Goal: Task Accomplishment & Management: Use online tool/utility

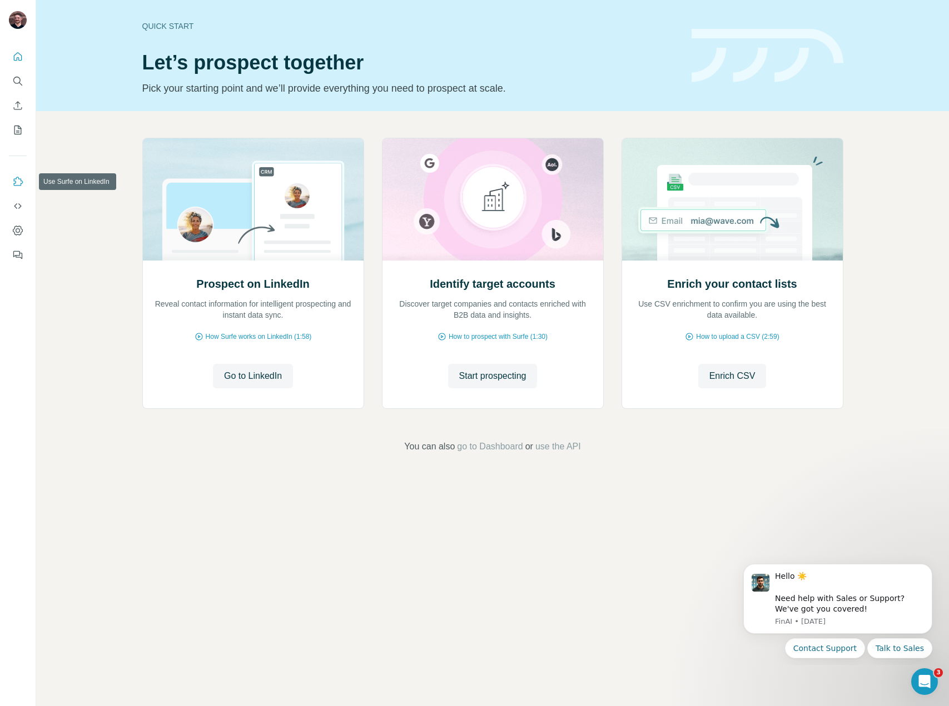
click at [18, 177] on icon "Use Surfe on LinkedIn" at bounding box center [18, 181] width 9 height 9
click at [285, 383] on button "Go to LinkedIn" at bounding box center [253, 376] width 80 height 24
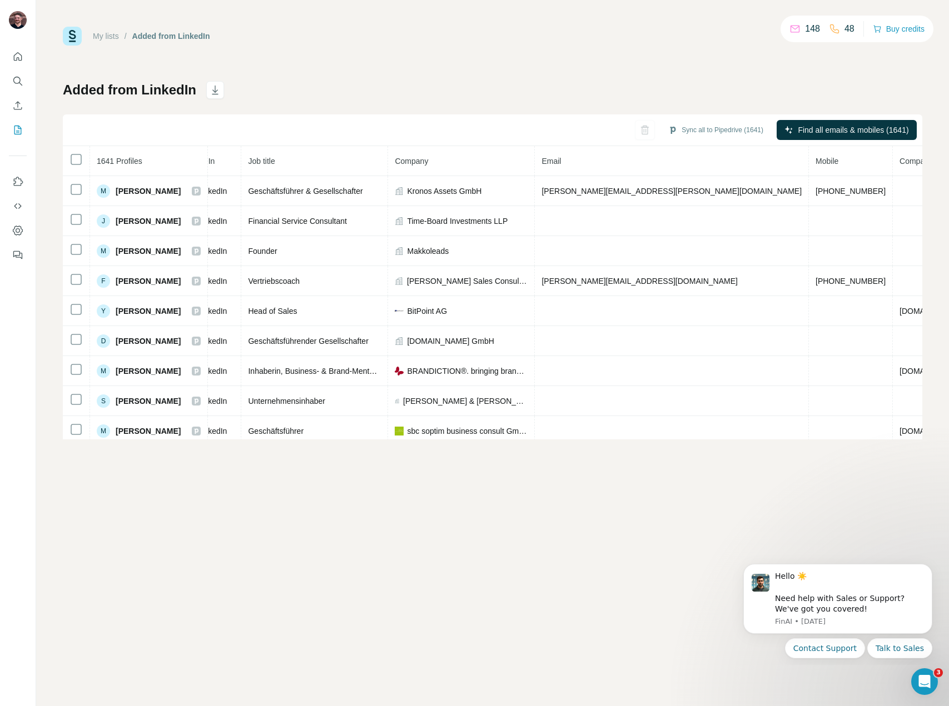
scroll to position [0, 108]
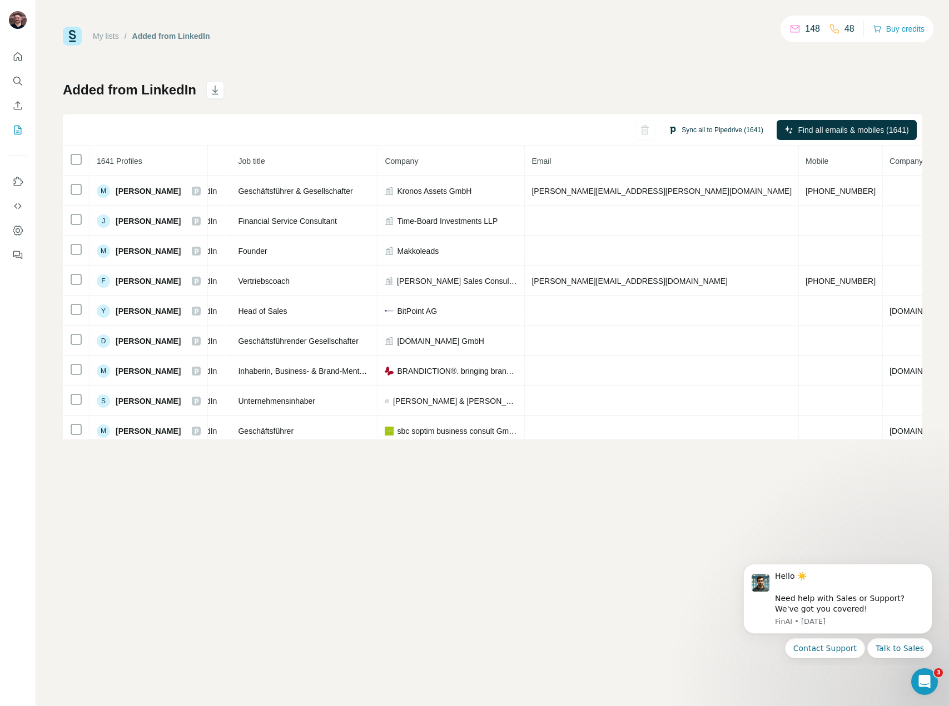
click at [695, 132] on button "Sync all to Pipedrive (1641)" at bounding box center [715, 130] width 111 height 17
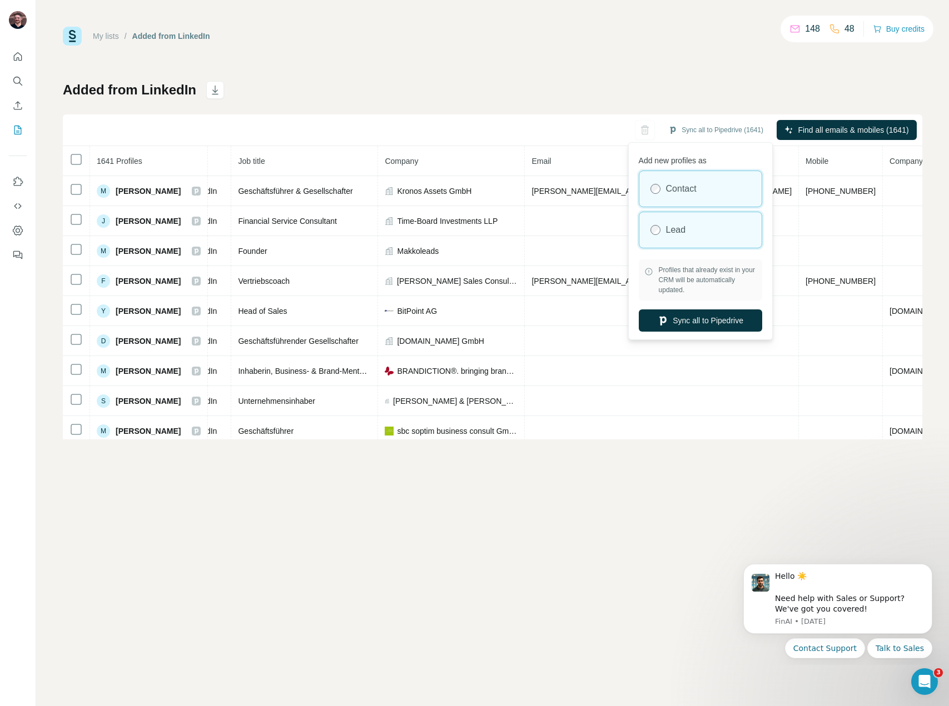
click at [686, 233] on div "Lead" at bounding box center [700, 230] width 122 height 36
click at [695, 323] on button "Sync all to Pipedrive" at bounding box center [700, 321] width 123 height 22
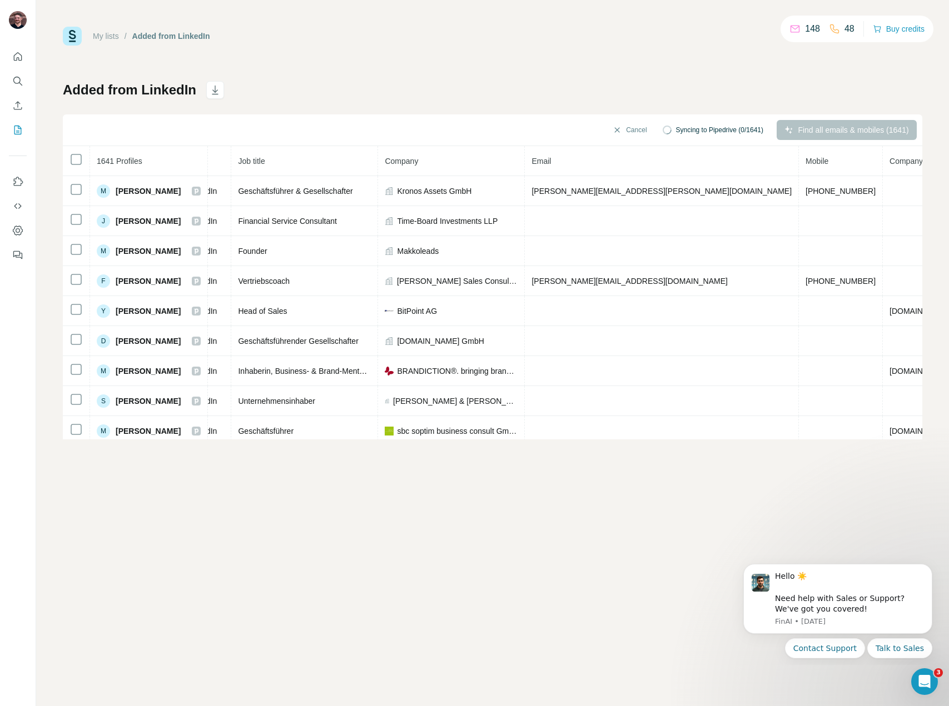
drag, startPoint x: 679, startPoint y: 129, endPoint x: 660, endPoint y: 131, distance: 18.5
click at [676, 129] on span "Syncing to Pipedrive (0/1641)" at bounding box center [719, 130] width 87 height 10
click at [618, 130] on button "Cancel" at bounding box center [629, 130] width 49 height 20
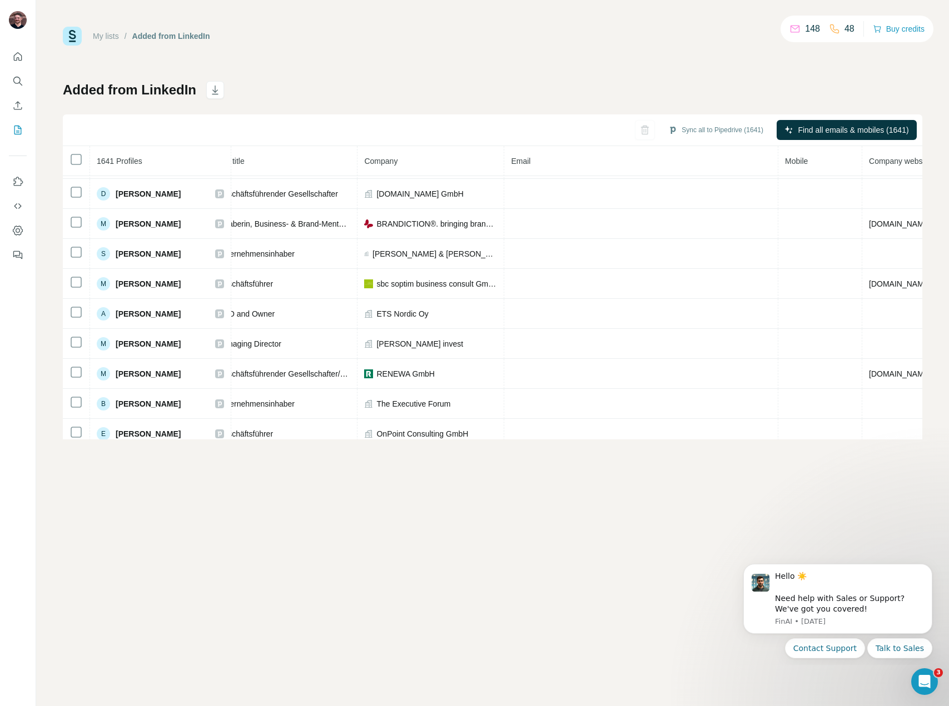
scroll to position [0, 152]
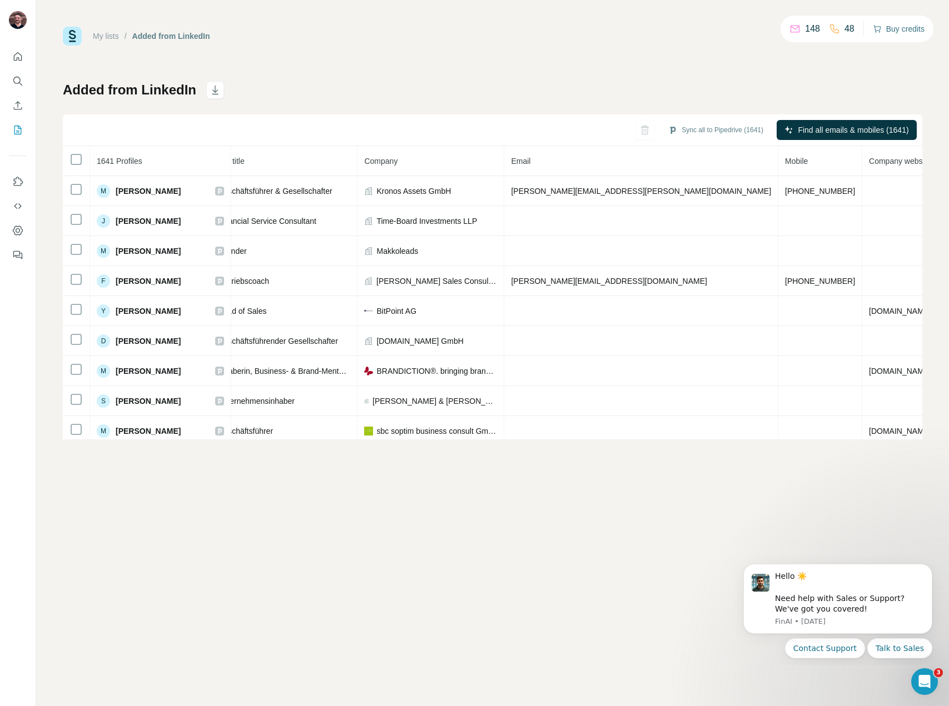
click at [895, 27] on button "Buy credits" at bounding box center [899, 29] width 52 height 16
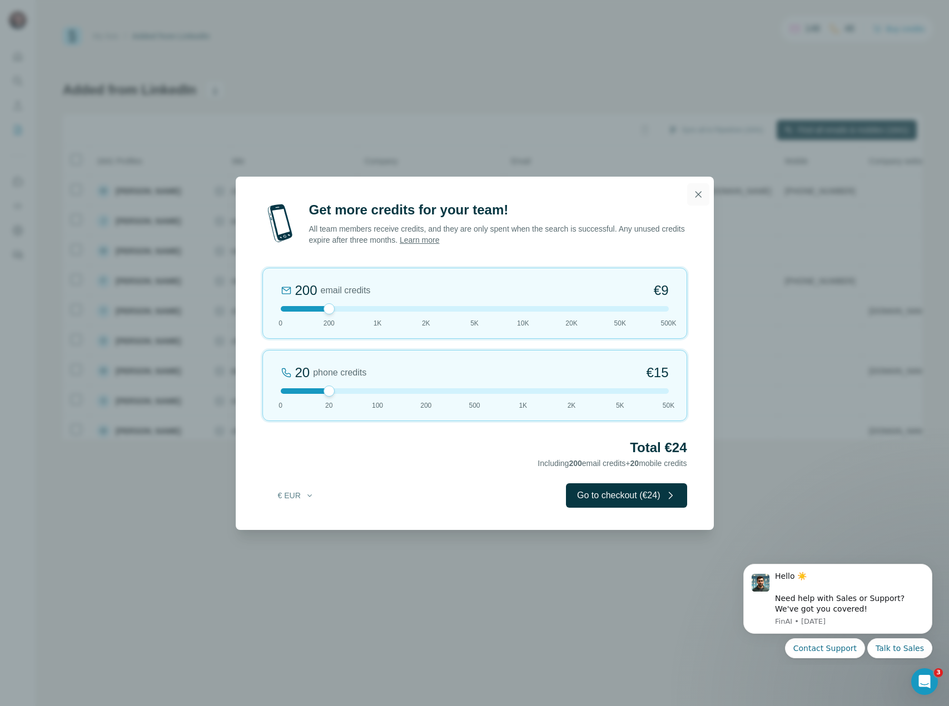
click at [700, 198] on icon "button" at bounding box center [697, 194] width 11 height 11
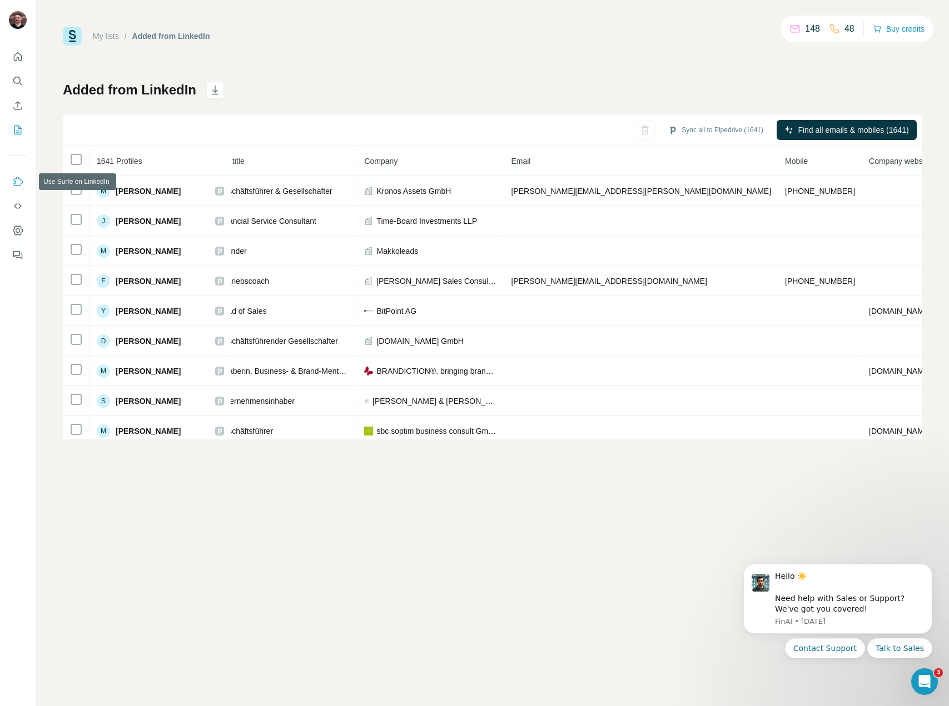
click at [19, 180] on icon "Use Surfe on LinkedIn" at bounding box center [17, 181] width 11 height 11
click at [18, 231] on icon "Dashboard" at bounding box center [17, 230] width 11 height 11
